Goal: Task Accomplishment & Management: Manage account settings

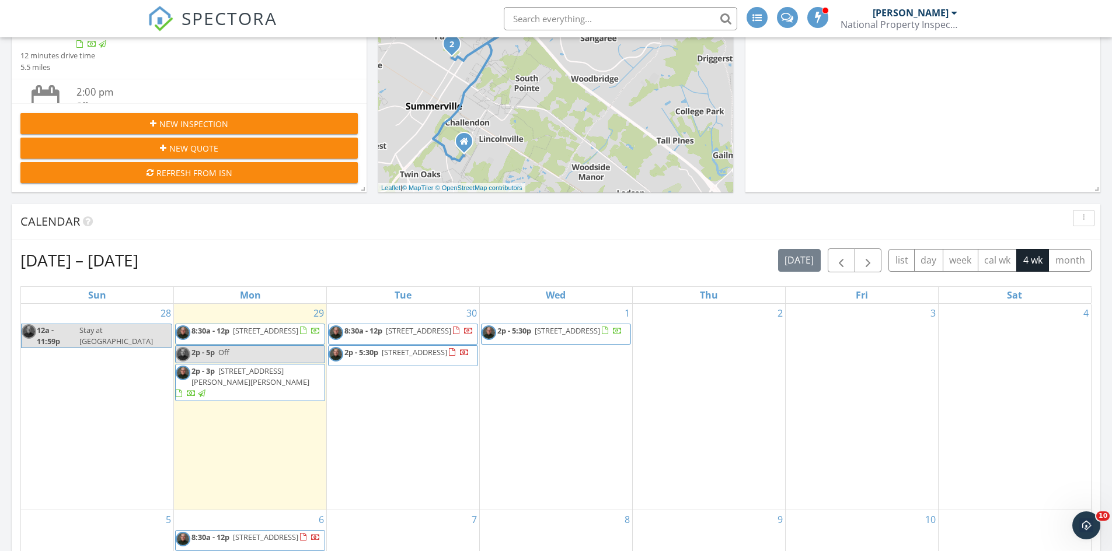
scroll to position [408, 0]
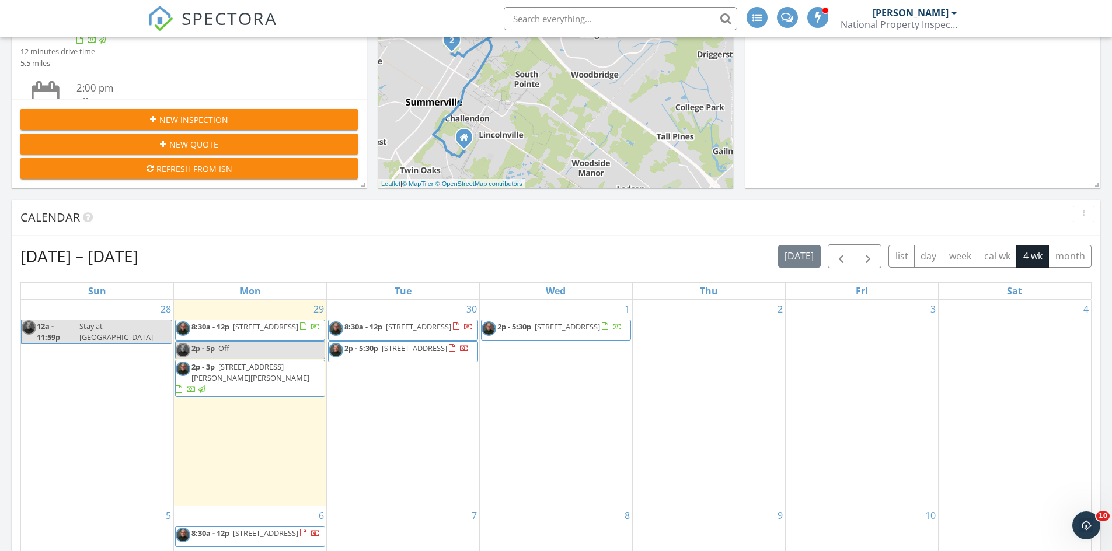
click at [231, 330] on link "8:30a - 12p 211 Callibluff Dr, Summerville 29486" at bounding box center [255, 327] width 129 height 11
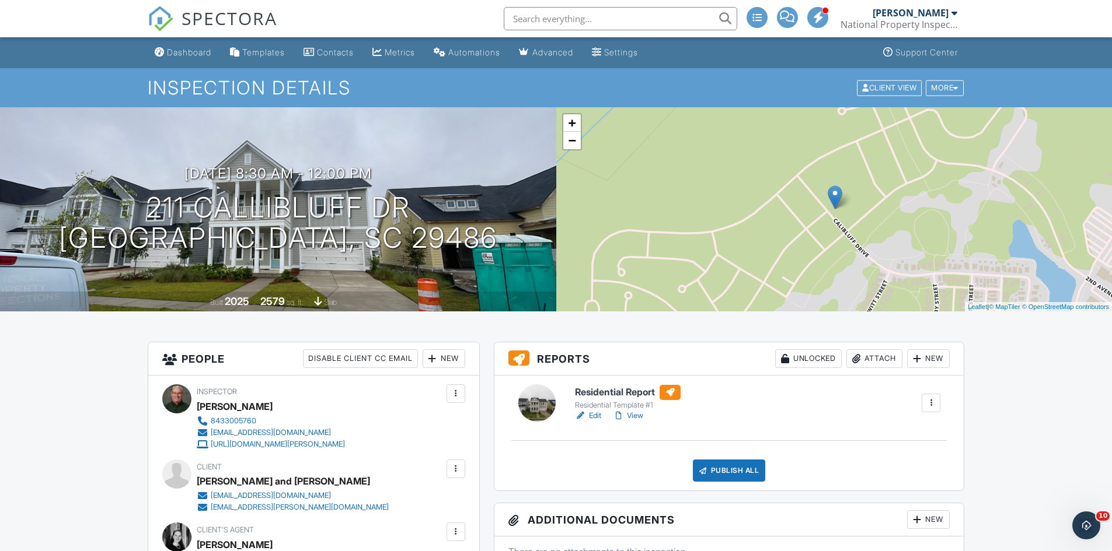
click at [592, 415] on link "Edit" at bounding box center [588, 416] width 26 height 12
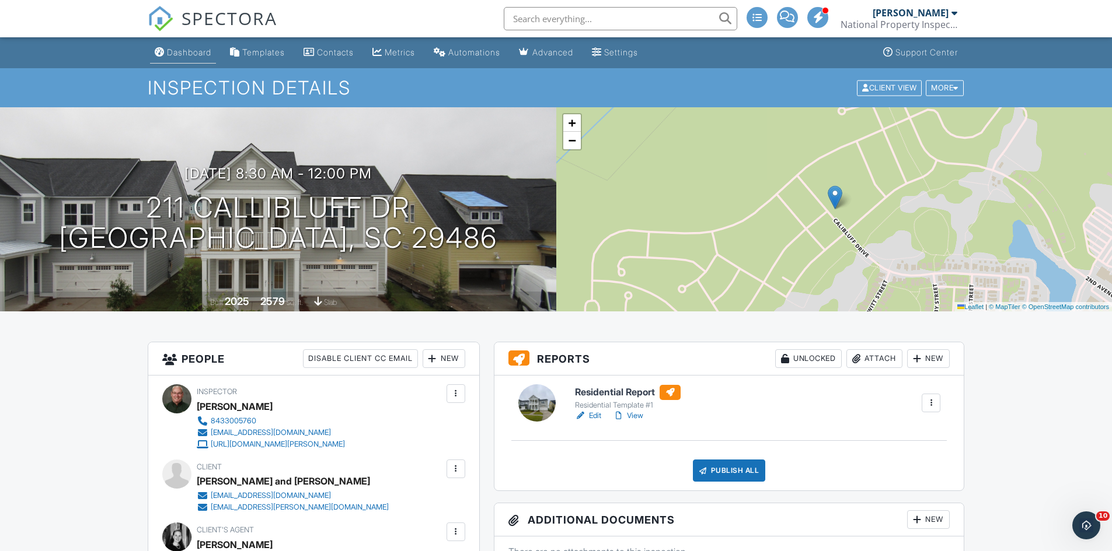
click at [186, 52] on div "Dashboard" at bounding box center [189, 52] width 44 height 10
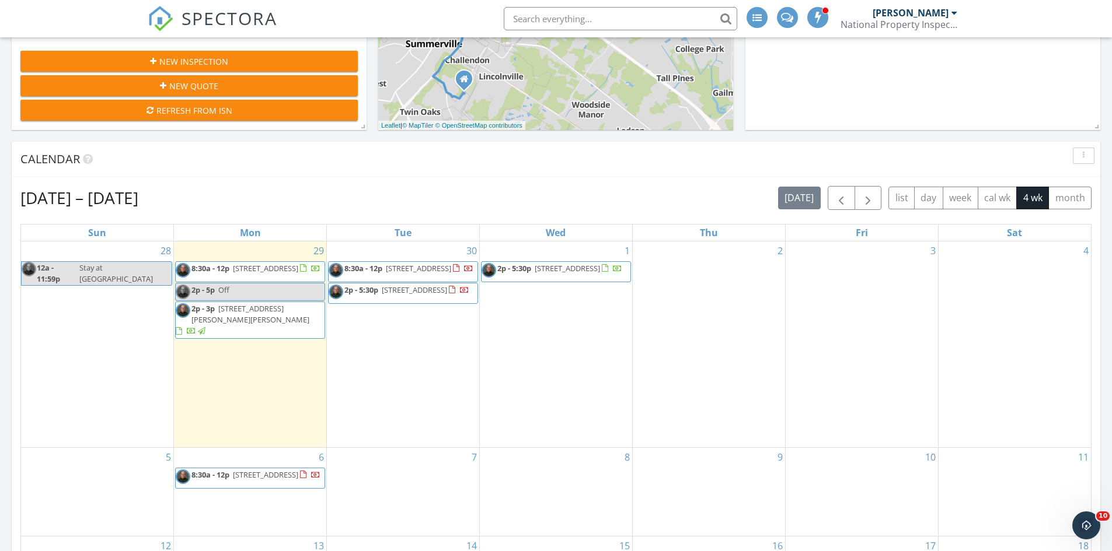
scroll to position [525, 0]
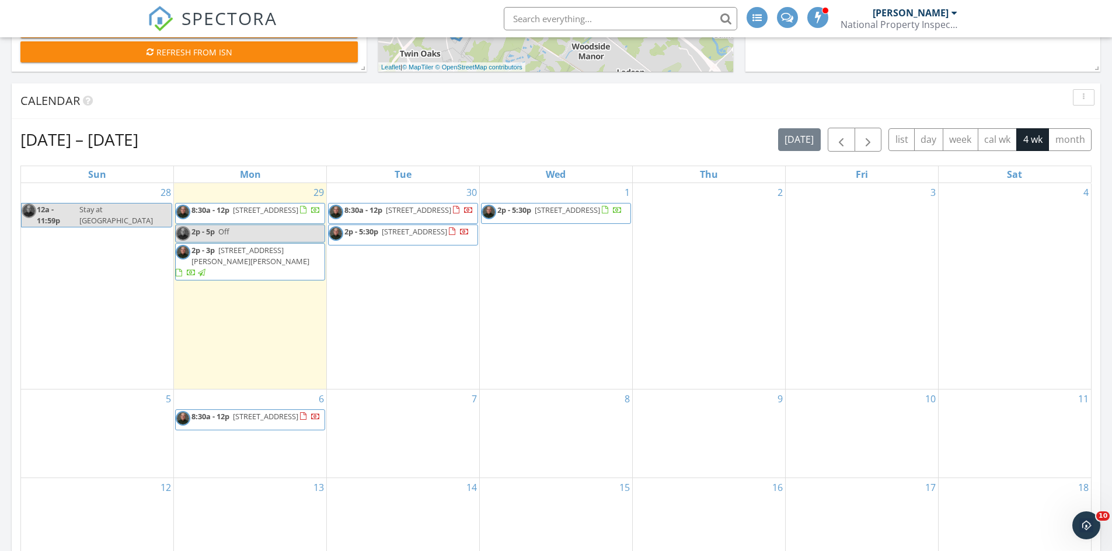
click at [247, 215] on span "211 Callibluff Dr, Summerville 29486" at bounding box center [265, 210] width 65 height 11
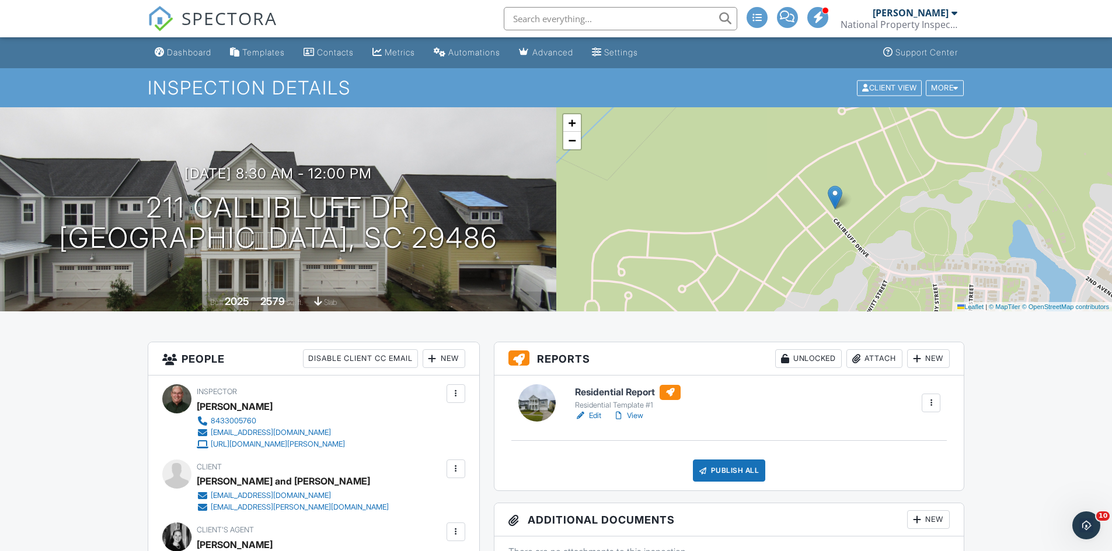
click at [593, 411] on link "Edit" at bounding box center [588, 416] width 26 height 12
